Goal: Task Accomplishment & Management: Use online tool/utility

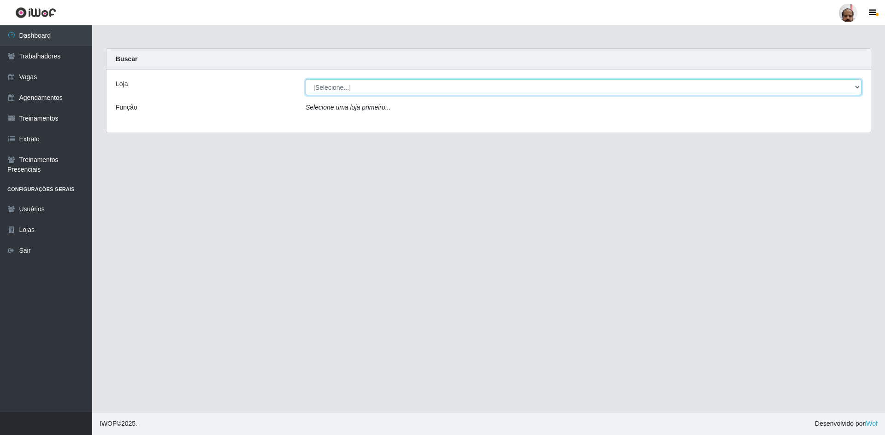
click at [443, 93] on select "[Selecione...] Mar Vermelho - Loja 05" at bounding box center [584, 87] width 556 height 16
select select "252"
click at [306, 79] on select "[Selecione...] Mar Vermelho - Loja 05" at bounding box center [584, 87] width 556 height 16
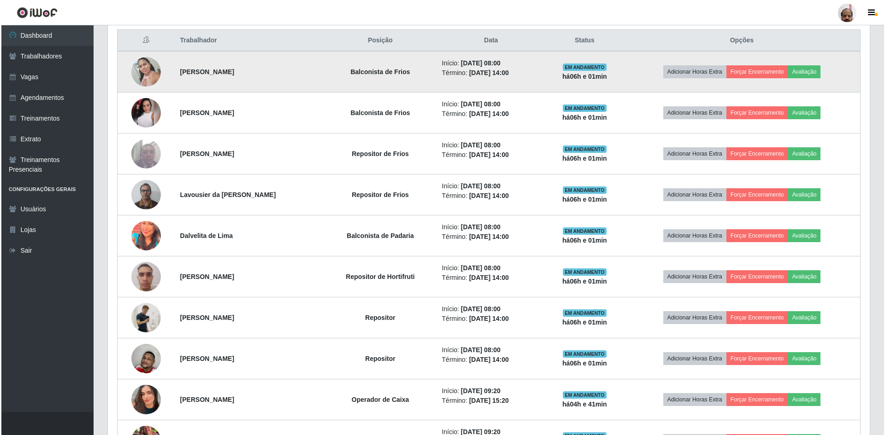
scroll to position [415, 0]
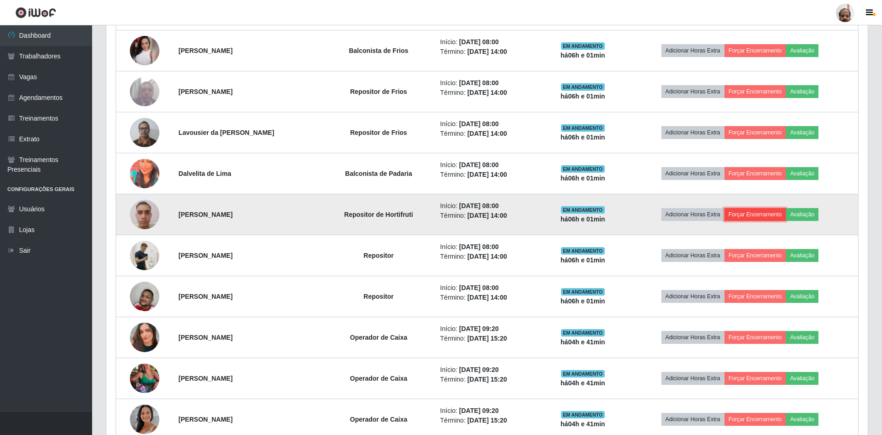
click at [747, 215] on button "Forçar Encerramento" at bounding box center [756, 214] width 62 height 13
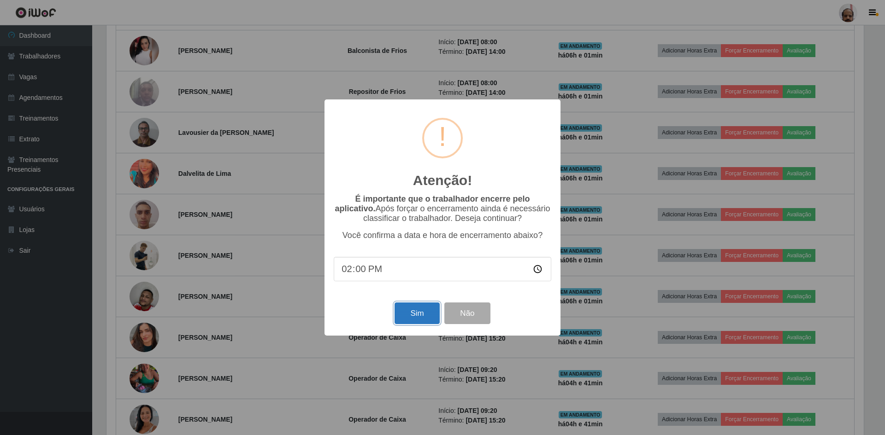
click at [415, 316] on button "Sim" at bounding box center [416, 314] width 45 height 22
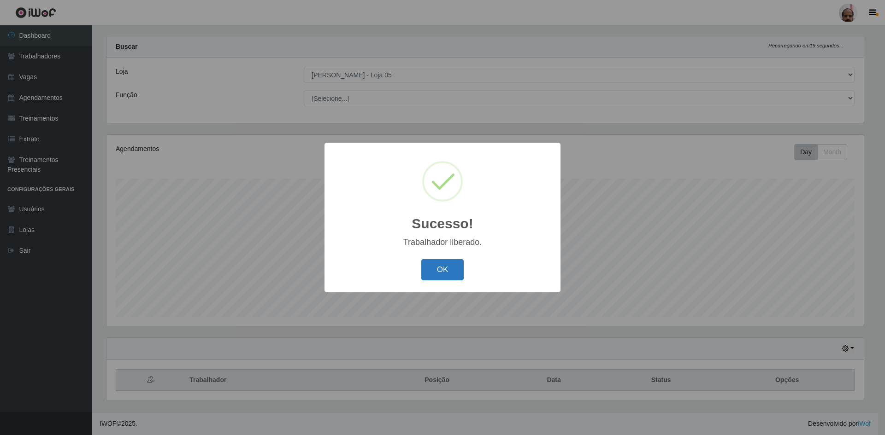
click at [437, 268] on button "OK" at bounding box center [442, 270] width 43 height 22
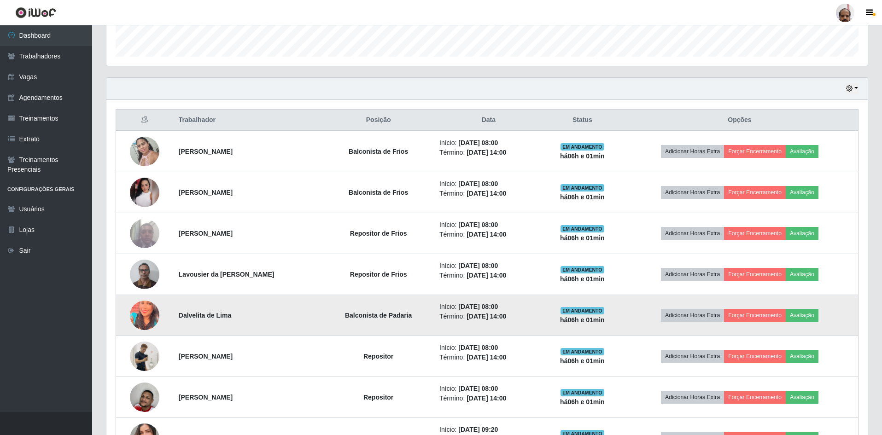
scroll to position [289, 0]
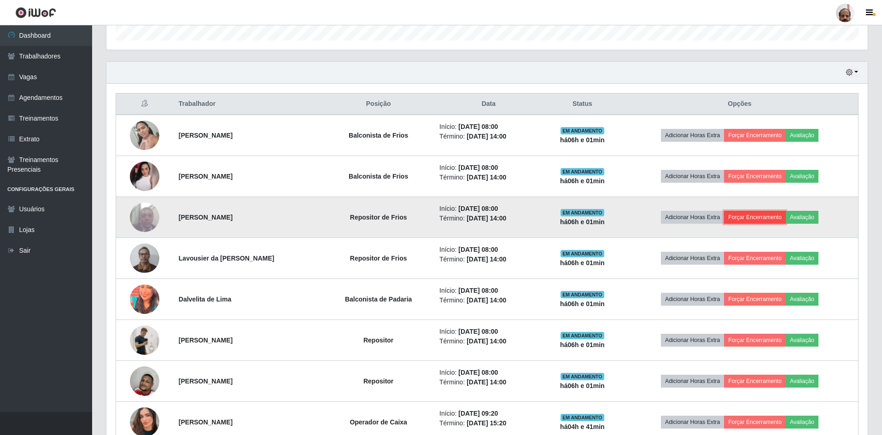
click at [751, 220] on button "Forçar Encerramento" at bounding box center [755, 217] width 62 height 13
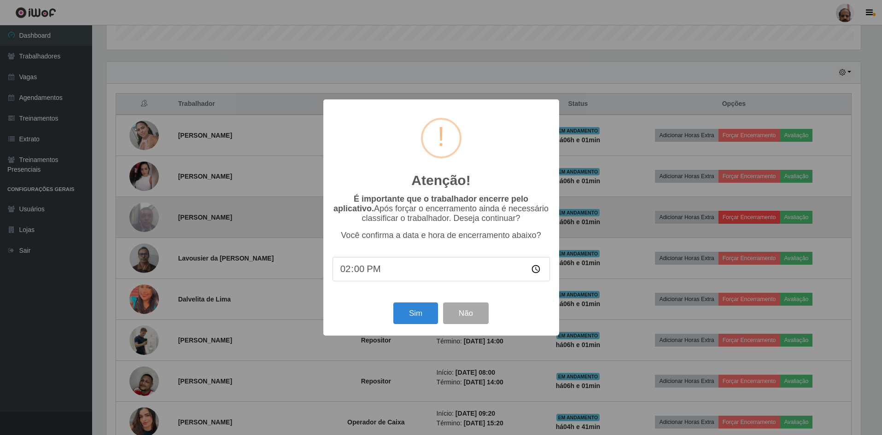
scroll to position [191, 757]
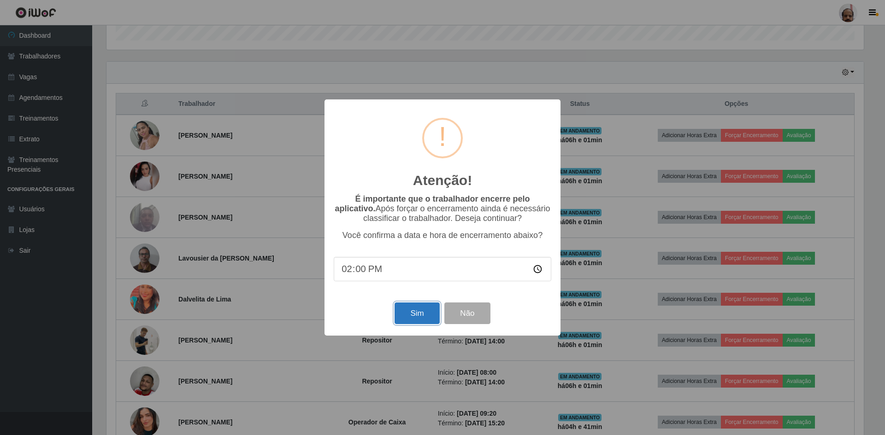
click at [404, 313] on button "Sim" at bounding box center [416, 314] width 45 height 22
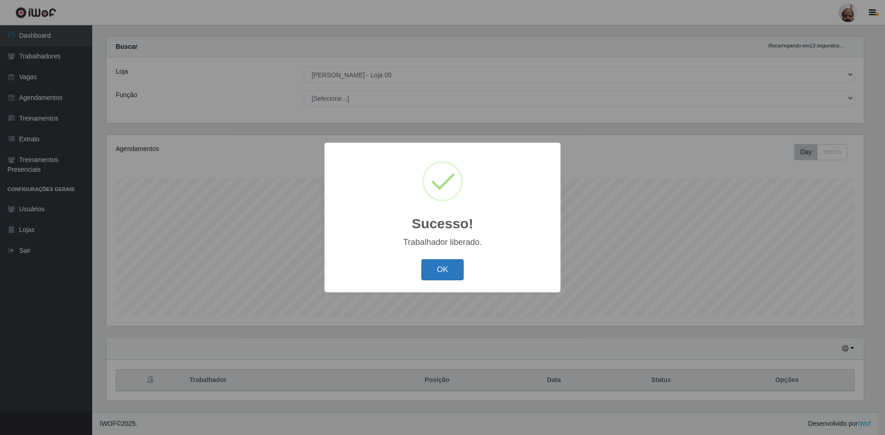
click at [443, 273] on button "OK" at bounding box center [442, 270] width 43 height 22
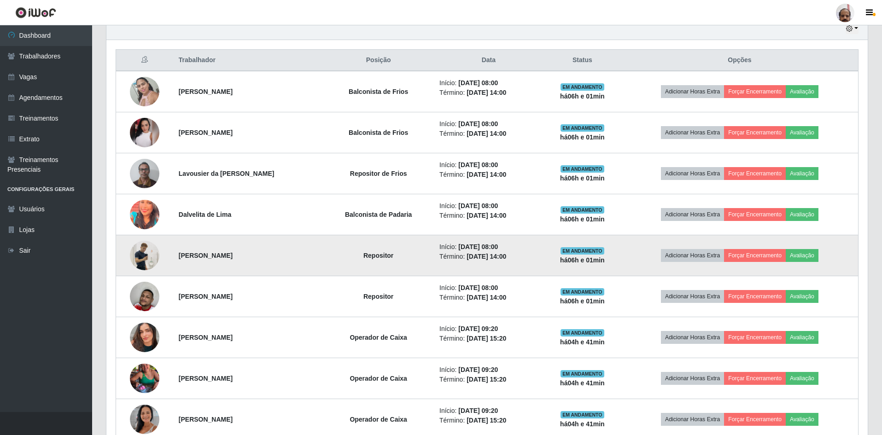
scroll to position [335, 0]
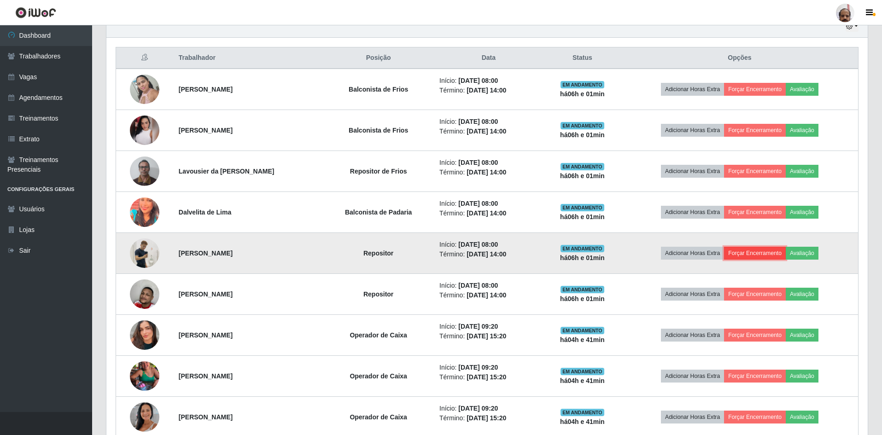
click at [746, 252] on button "Forçar Encerramento" at bounding box center [755, 253] width 62 height 13
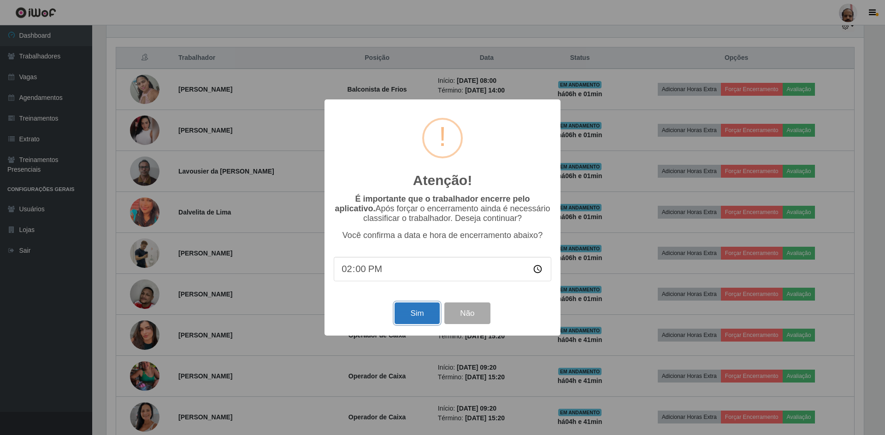
click at [411, 317] on button "Sim" at bounding box center [416, 314] width 45 height 22
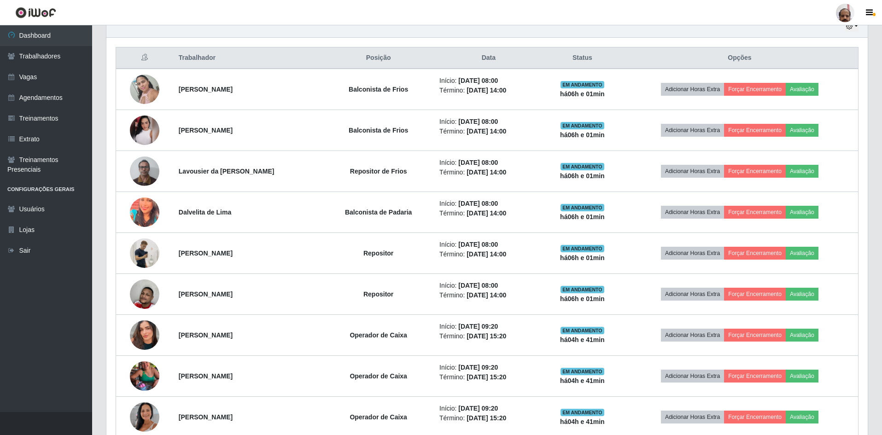
scroll to position [0, 0]
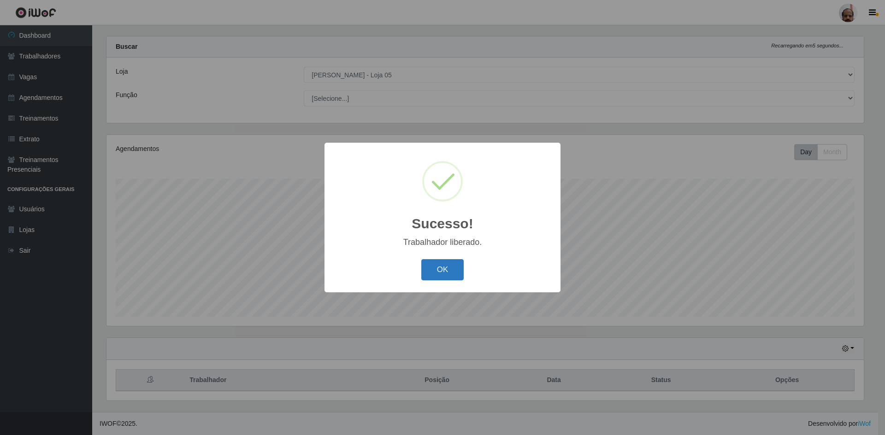
click at [439, 266] on button "OK" at bounding box center [442, 270] width 43 height 22
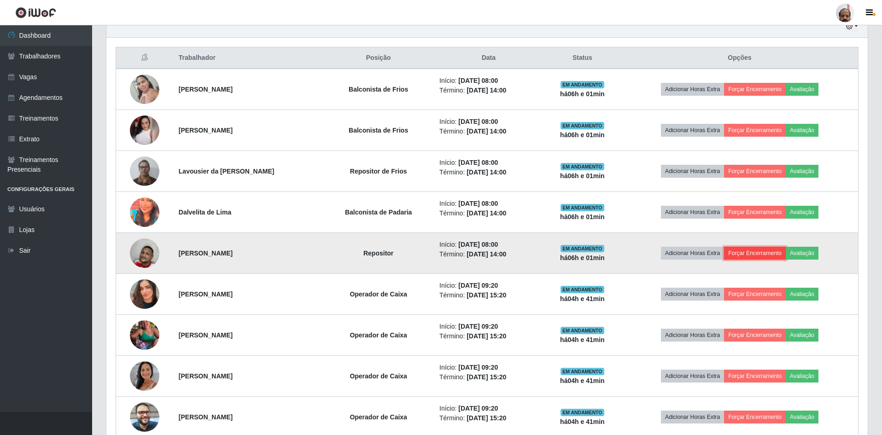
click at [766, 252] on button "Forçar Encerramento" at bounding box center [755, 253] width 62 height 13
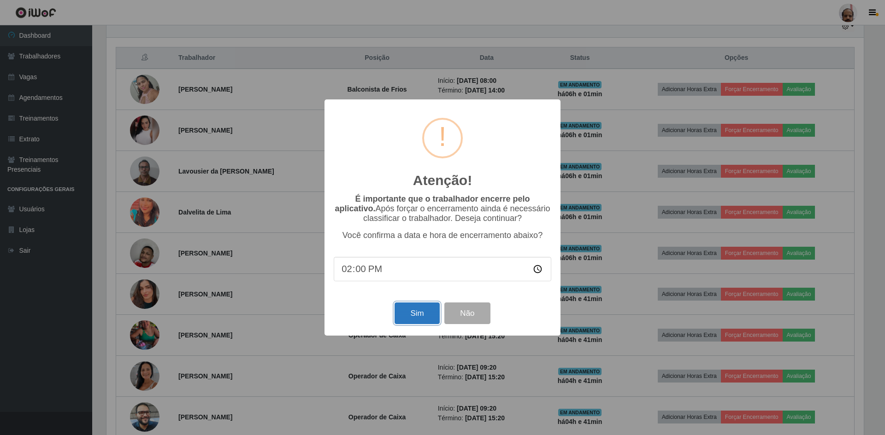
click at [411, 314] on button "Sim" at bounding box center [416, 314] width 45 height 22
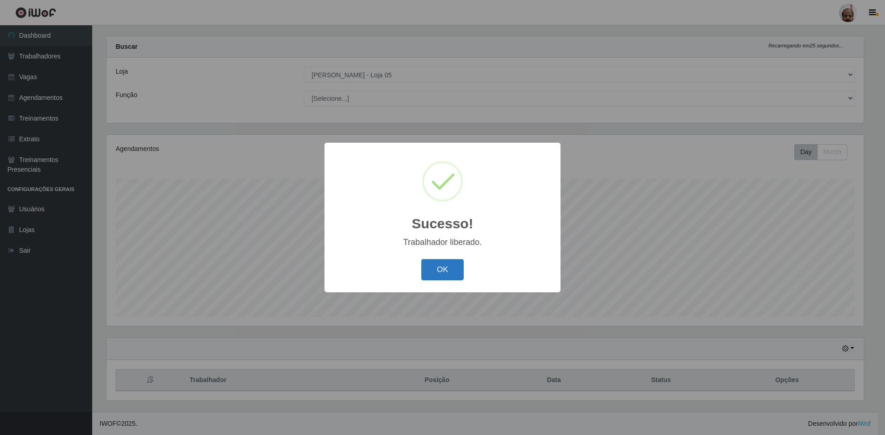
click at [438, 271] on button "OK" at bounding box center [442, 270] width 43 height 22
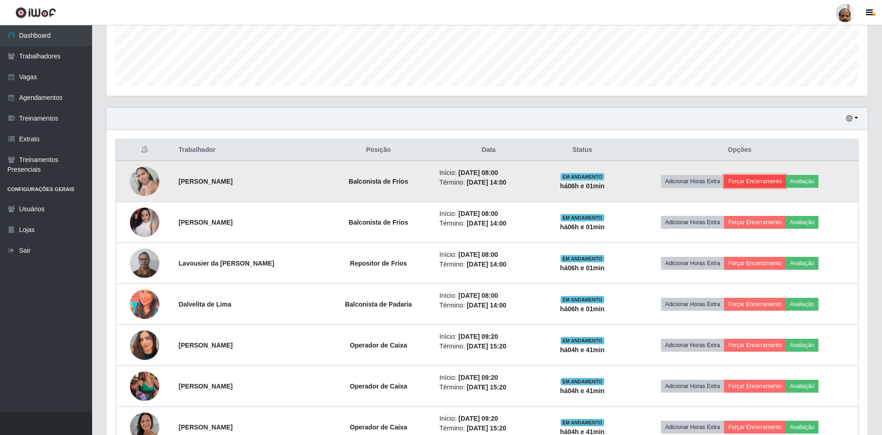
click at [754, 182] on button "Forçar Encerramento" at bounding box center [755, 181] width 62 height 13
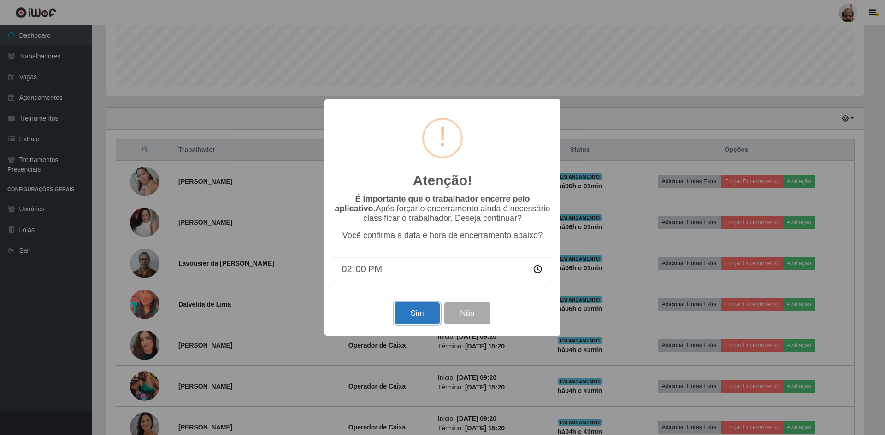
click at [413, 316] on button "Sim" at bounding box center [416, 314] width 45 height 22
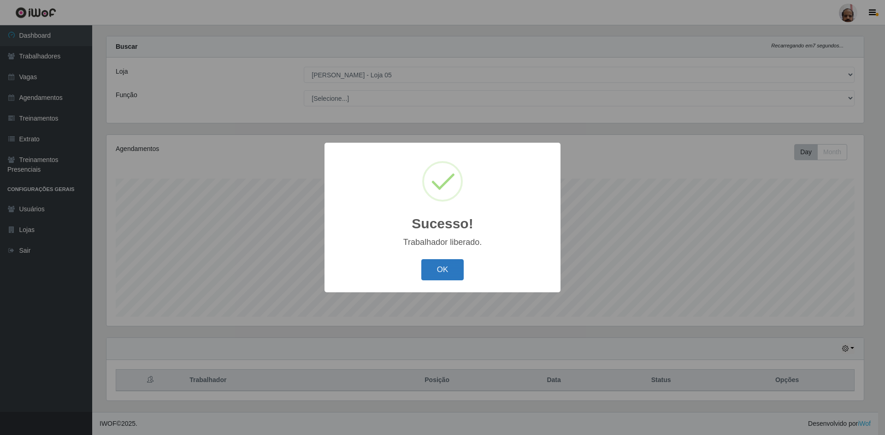
click at [429, 276] on button "OK" at bounding box center [442, 270] width 43 height 22
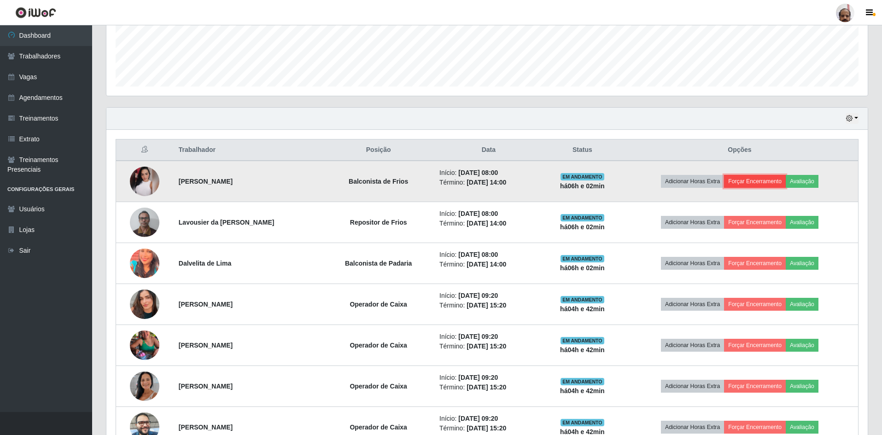
click at [757, 176] on button "Forçar Encerramento" at bounding box center [755, 181] width 62 height 13
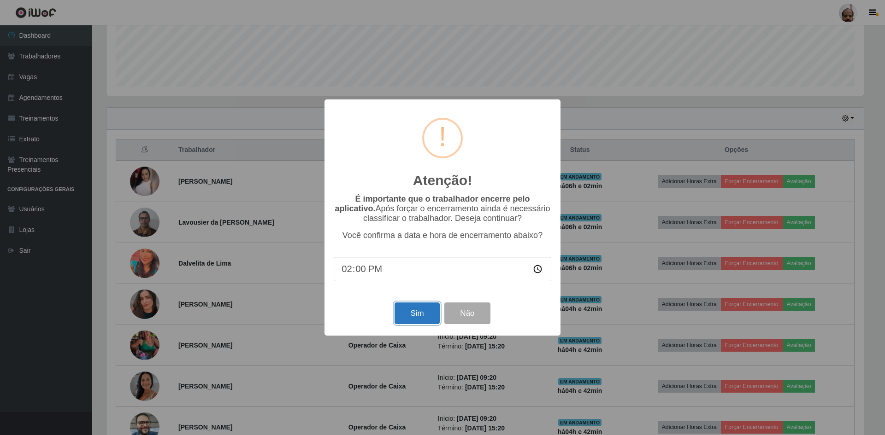
click at [414, 314] on button "Sim" at bounding box center [416, 314] width 45 height 22
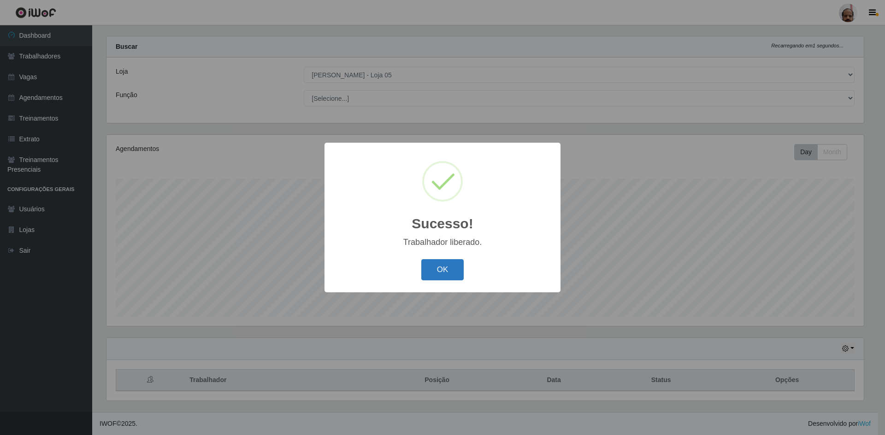
click at [440, 270] on button "OK" at bounding box center [442, 270] width 43 height 22
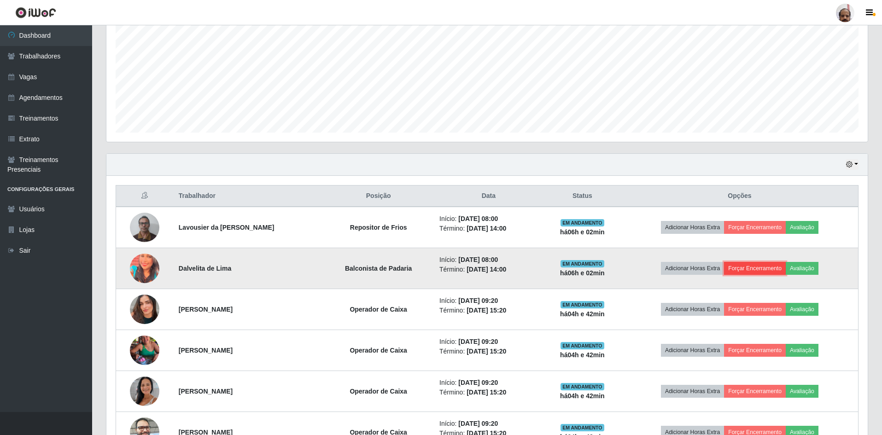
click at [762, 266] on button "Forçar Encerramento" at bounding box center [755, 268] width 62 height 13
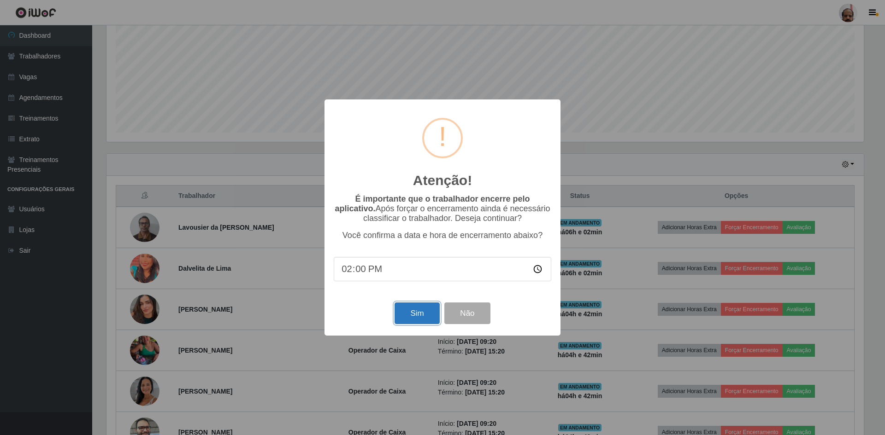
click at [407, 313] on button "Sim" at bounding box center [416, 314] width 45 height 22
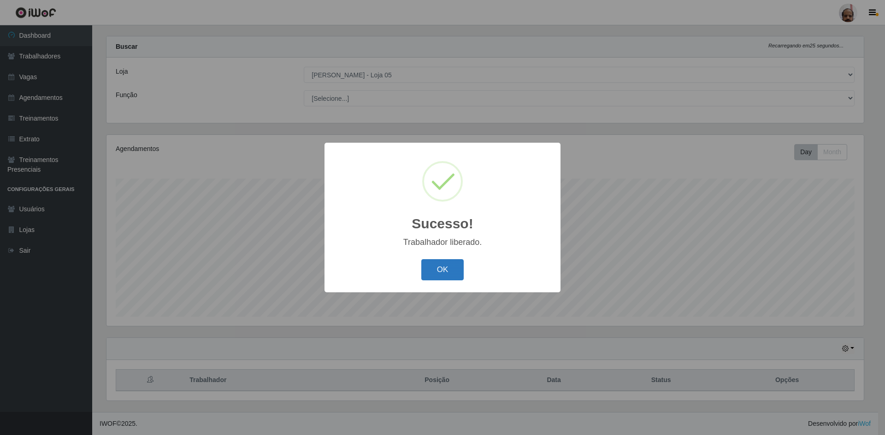
click at [438, 277] on button "OK" at bounding box center [442, 270] width 43 height 22
